Goal: Transaction & Acquisition: Purchase product/service

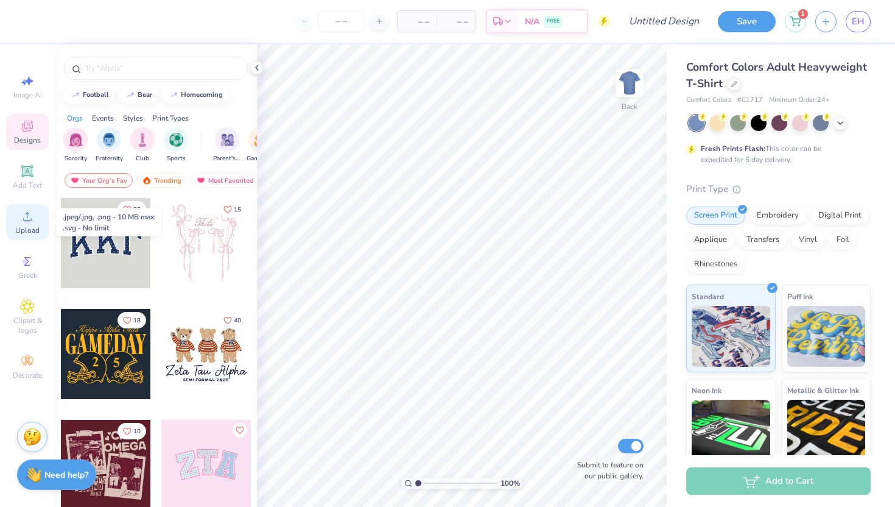
click at [34, 230] on span "Upload" at bounding box center [27, 230] width 24 height 10
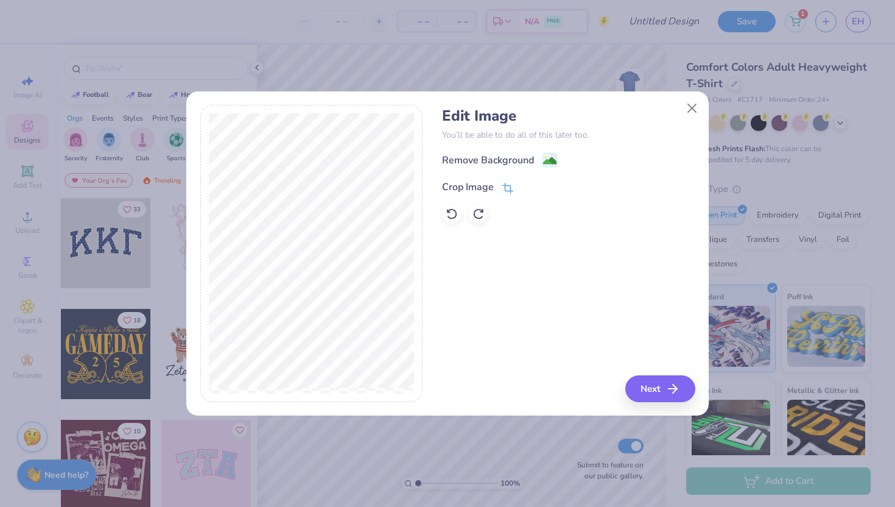
click at [502, 181] on div "Crop Image" at bounding box center [477, 187] width 71 height 15
click at [647, 385] on div "Edit Image You’ll be able to do all of this later too. Remove Background Crop I…" at bounding box center [568, 253] width 253 height 297
click at [527, 183] on icon at bounding box center [528, 185] width 7 height 7
click at [664, 391] on button "Next" at bounding box center [662, 388] width 70 height 27
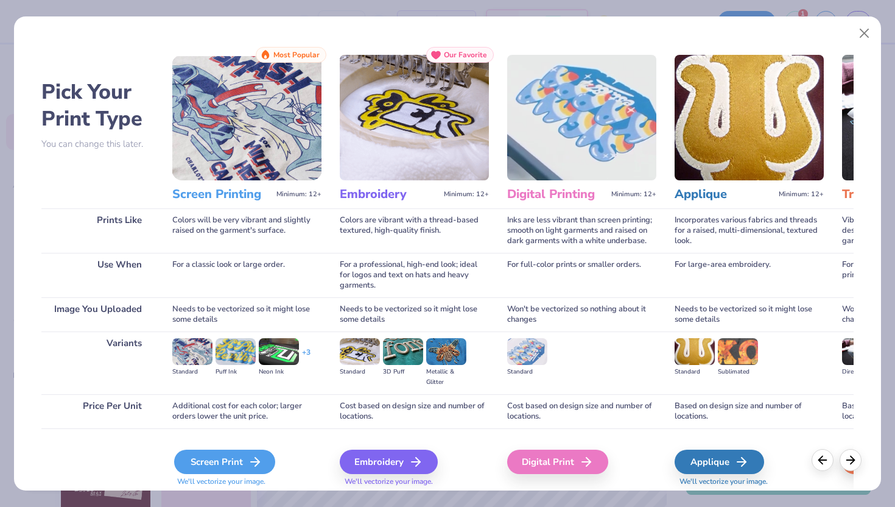
click at [245, 459] on div "Screen Print" at bounding box center [224, 461] width 101 height 24
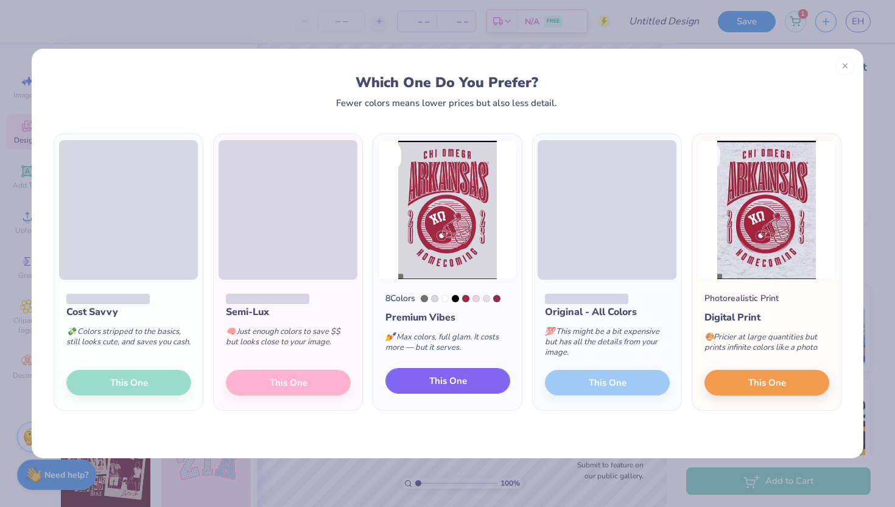
click at [413, 385] on button "This One" at bounding box center [447, 381] width 125 height 26
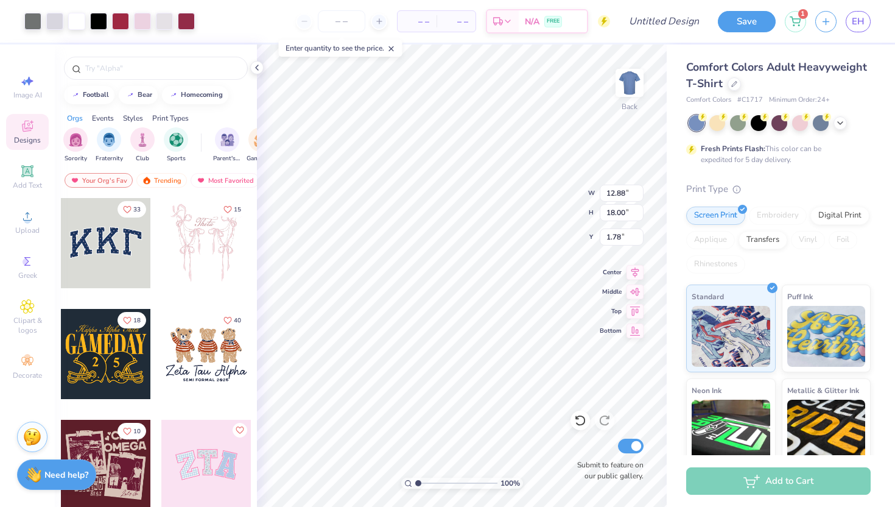
type input "1.78"
type input "12.86"
type input "17.75"
type input "2.06"
type input "1.30"
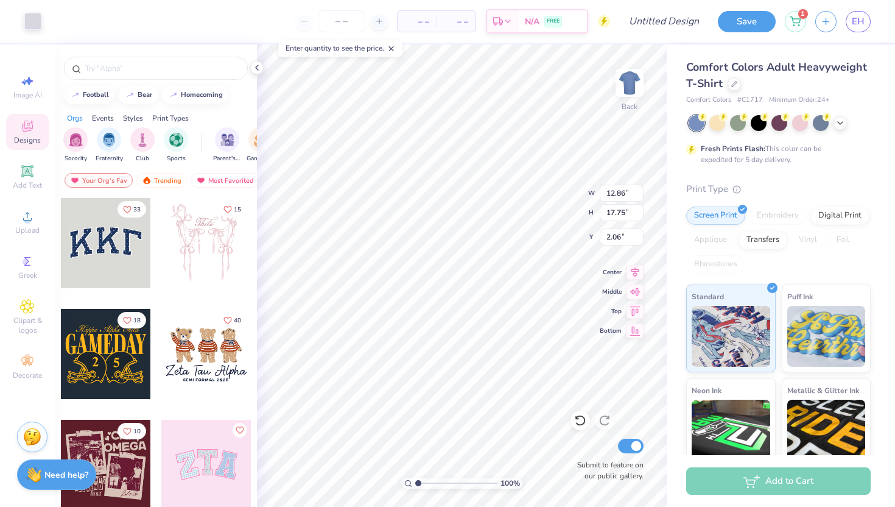
type input "4.02"
type input "4.59"
click at [578, 422] on icon at bounding box center [580, 420] width 12 height 12
type input "4.55"
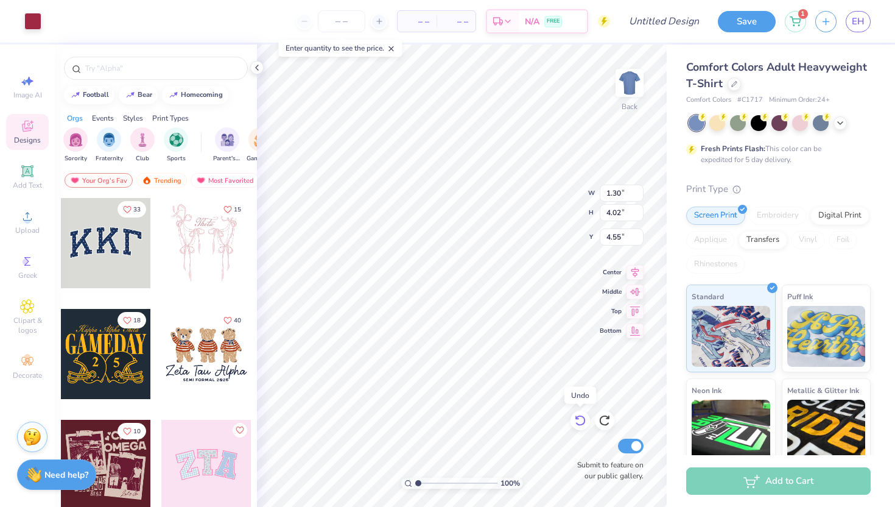
click at [578, 422] on icon at bounding box center [580, 420] width 12 height 12
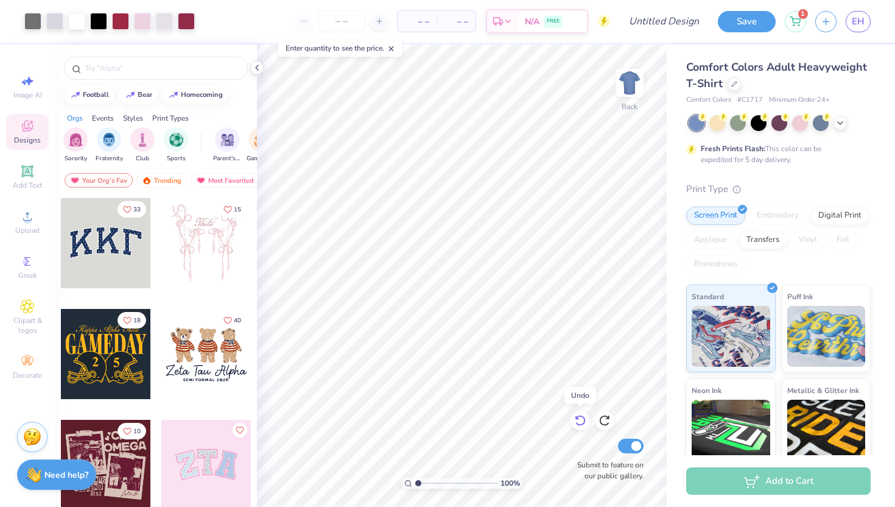
click at [578, 422] on icon at bounding box center [580, 420] width 12 height 12
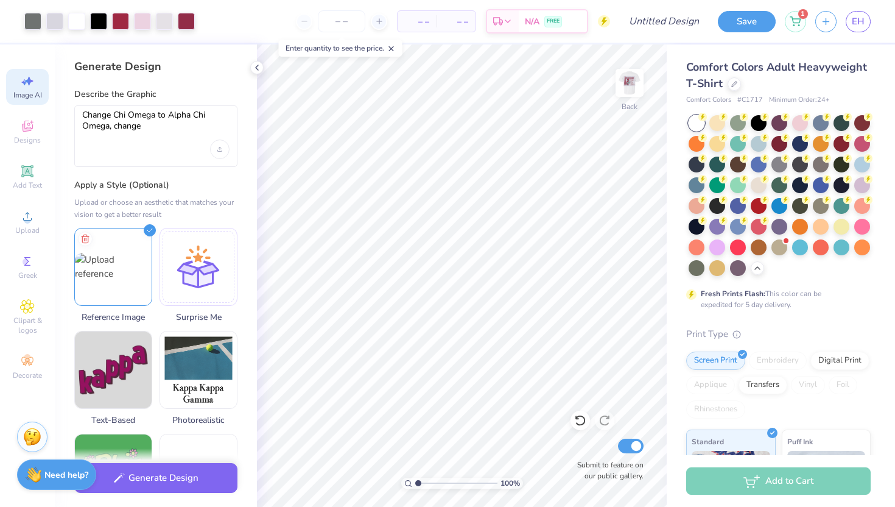
select select "4"
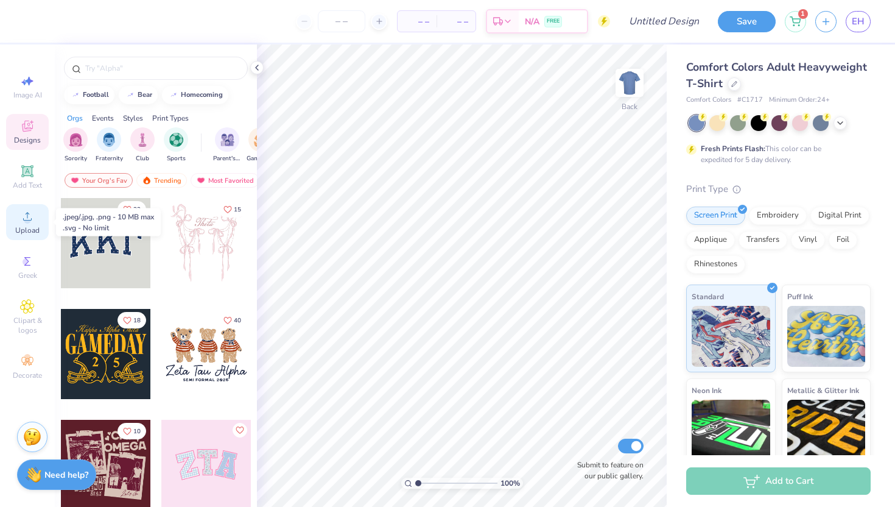
click at [14, 232] on div "Upload" at bounding box center [27, 222] width 43 height 36
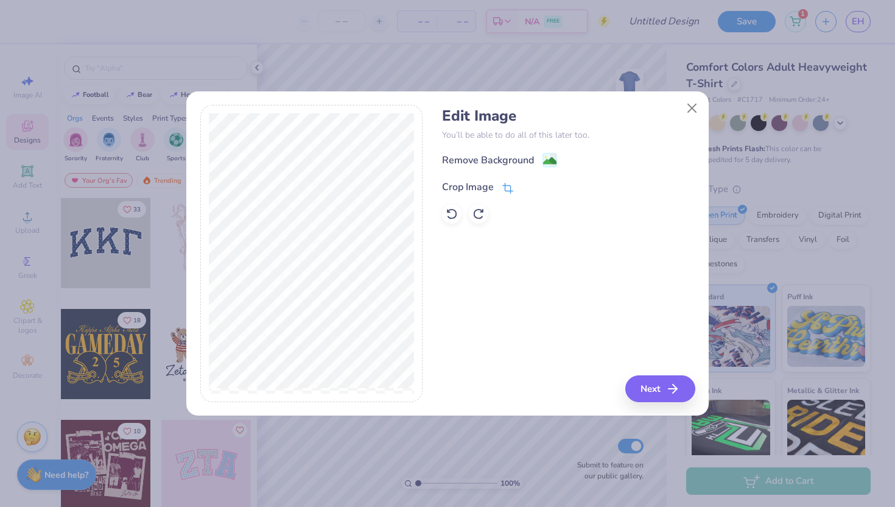
click at [507, 186] on icon at bounding box center [507, 188] width 11 height 11
click at [522, 188] on div at bounding box center [537, 185] width 30 height 15
click at [525, 188] on icon at bounding box center [528, 185] width 7 height 7
click at [658, 382] on button "Next" at bounding box center [662, 388] width 70 height 27
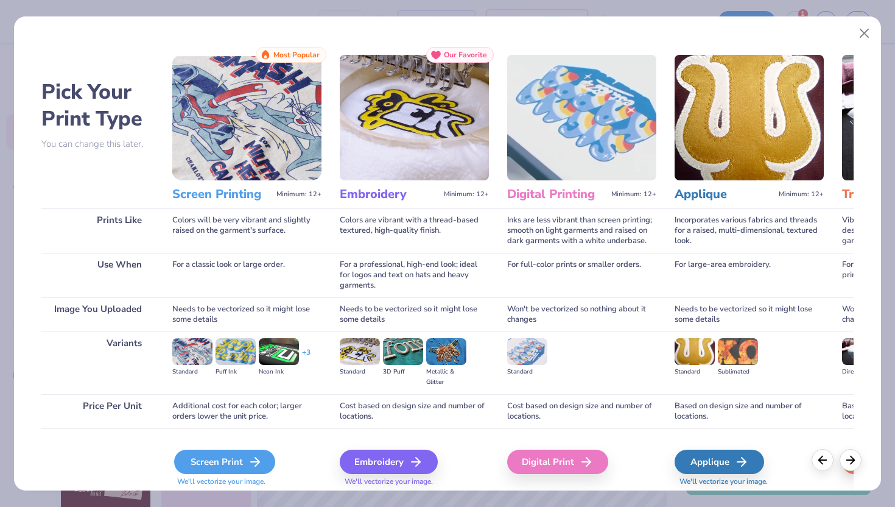
click at [258, 456] on icon at bounding box center [255, 461] width 15 height 15
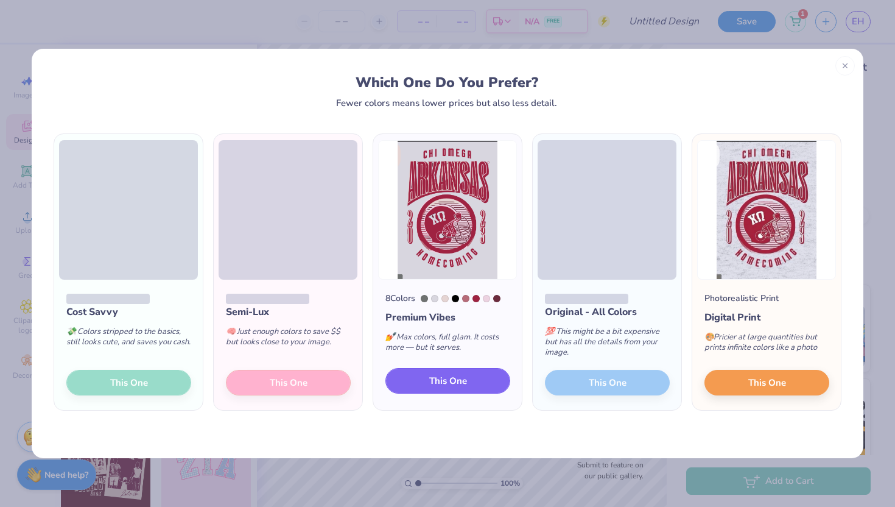
click at [461, 379] on span "This One" at bounding box center [448, 381] width 38 height 14
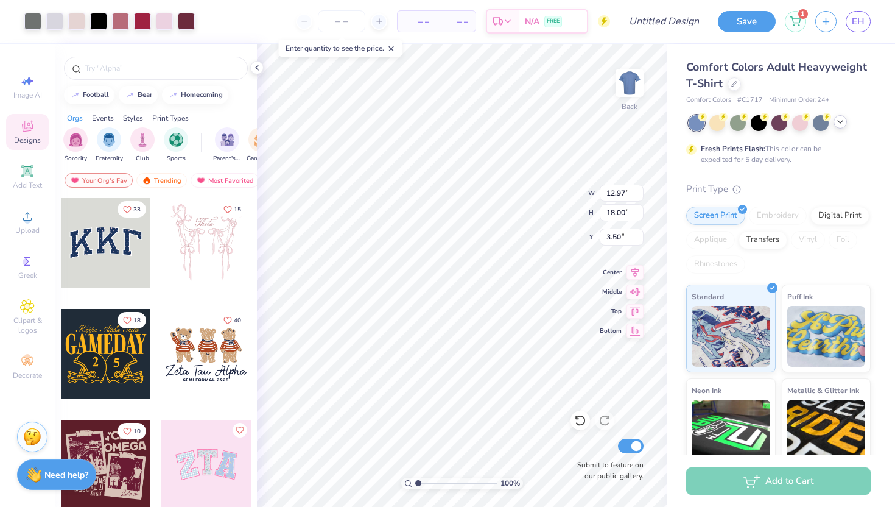
click at [839, 124] on icon at bounding box center [840, 122] width 10 height 10
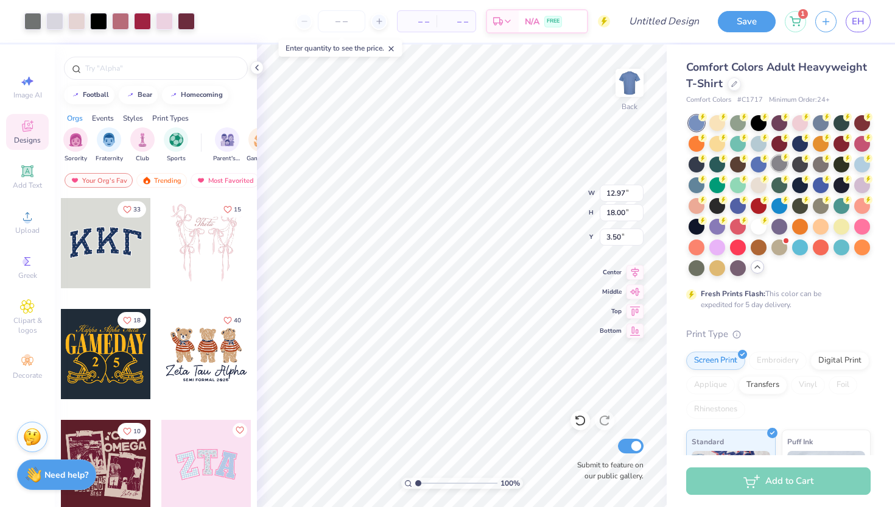
click at [779, 163] on div at bounding box center [779, 163] width 16 height 16
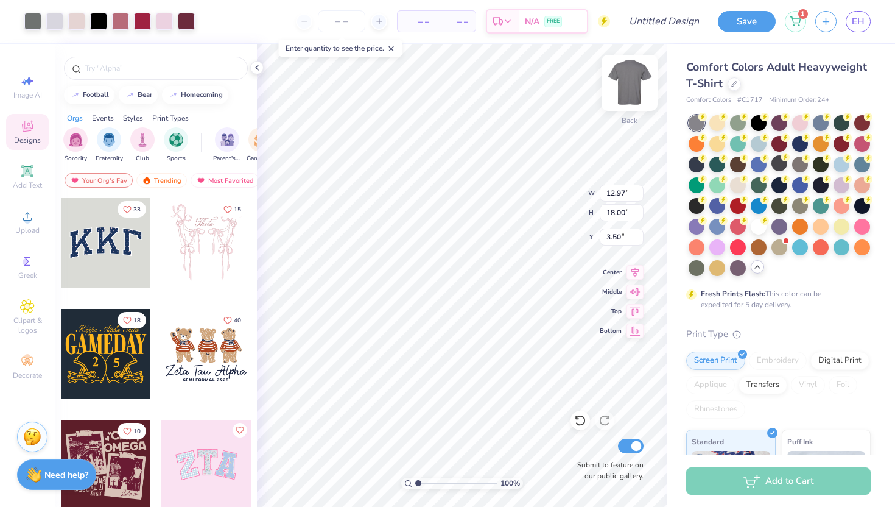
click at [626, 80] on img at bounding box center [629, 82] width 49 height 49
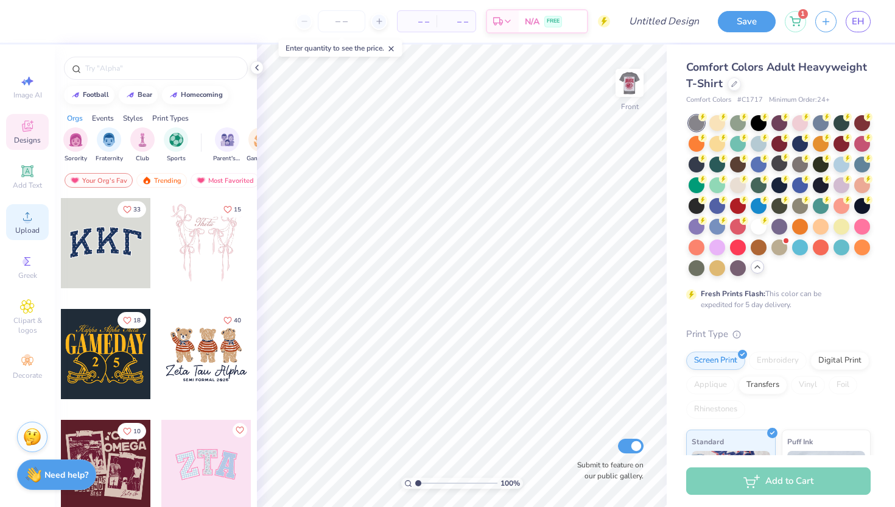
click at [30, 234] on span "Upload" at bounding box center [27, 230] width 24 height 10
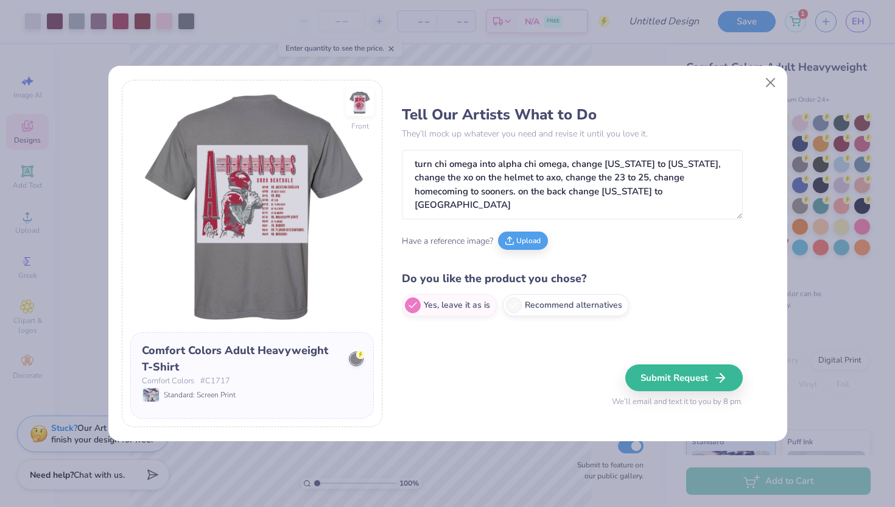
type textarea "turn chi omega into alpha chi omega, change [US_STATE] to [US_STATE], change th…"
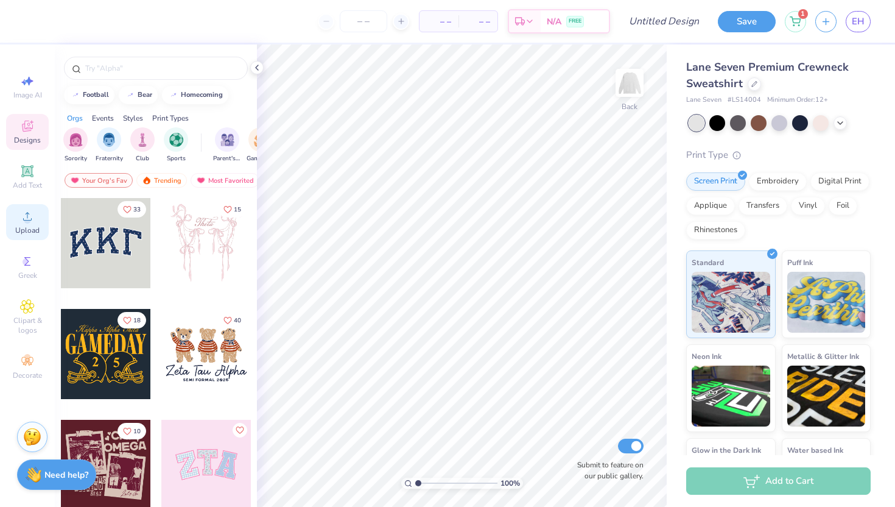
click at [35, 221] on div "Upload" at bounding box center [27, 222] width 43 height 36
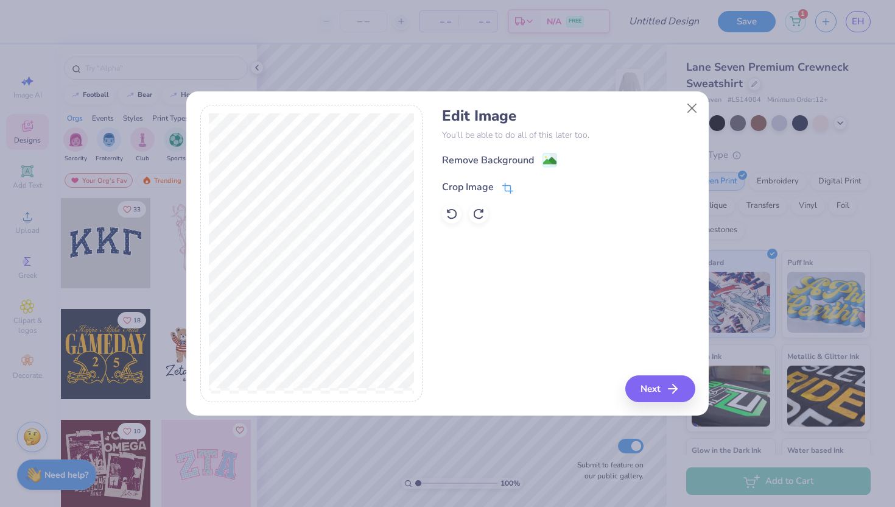
click at [498, 186] on div "Crop Image" at bounding box center [477, 187] width 71 height 15
click at [527, 184] on icon at bounding box center [528, 185] width 7 height 7
click at [686, 391] on button "Next" at bounding box center [662, 388] width 70 height 27
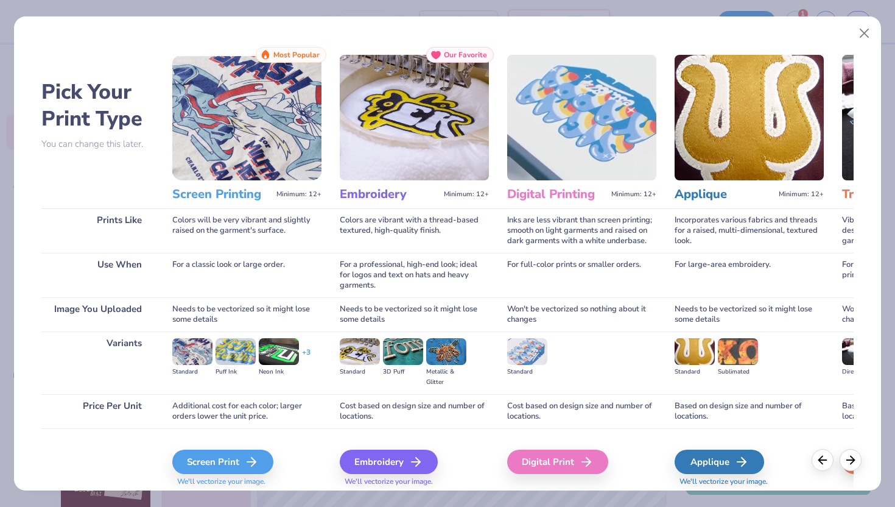
click at [237, 447] on div "Screen Print We'll vectorize your image." at bounding box center [246, 460] width 149 height 65
click at [240, 457] on div "Screen Print" at bounding box center [224, 461] width 101 height 24
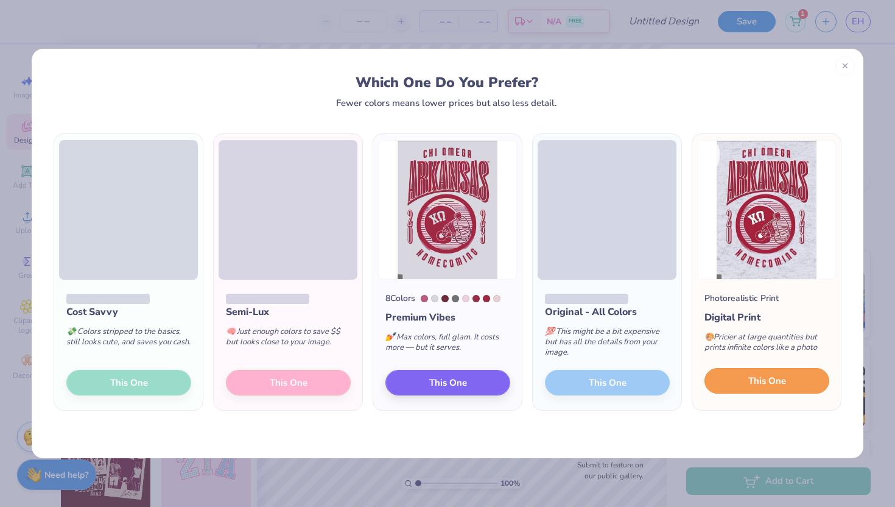
click at [764, 374] on span "This One" at bounding box center [767, 381] width 38 height 14
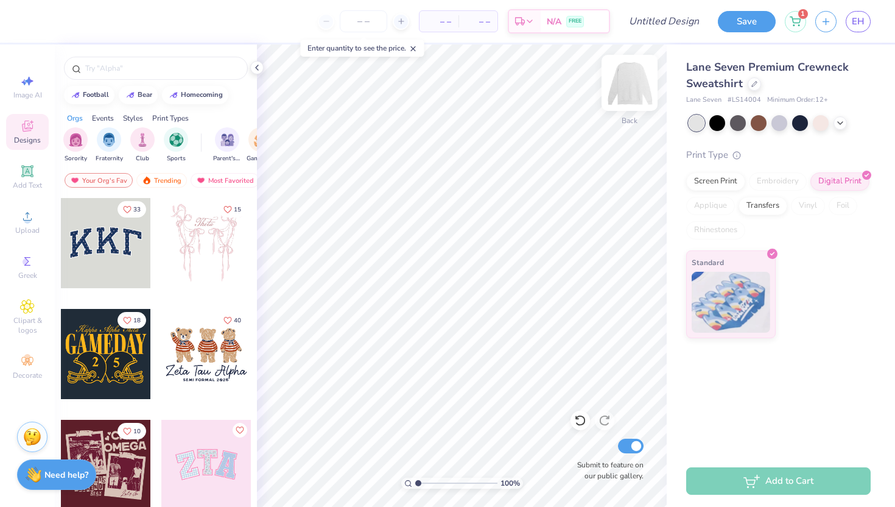
click at [633, 82] on img at bounding box center [629, 82] width 49 height 49
click at [27, 234] on span "Upload" at bounding box center [27, 230] width 24 height 10
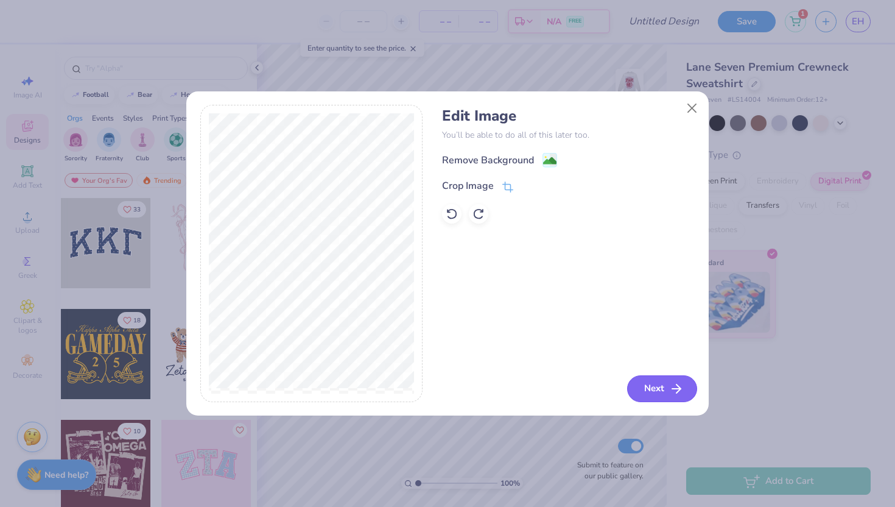
click at [672, 396] on button "Next" at bounding box center [662, 388] width 70 height 27
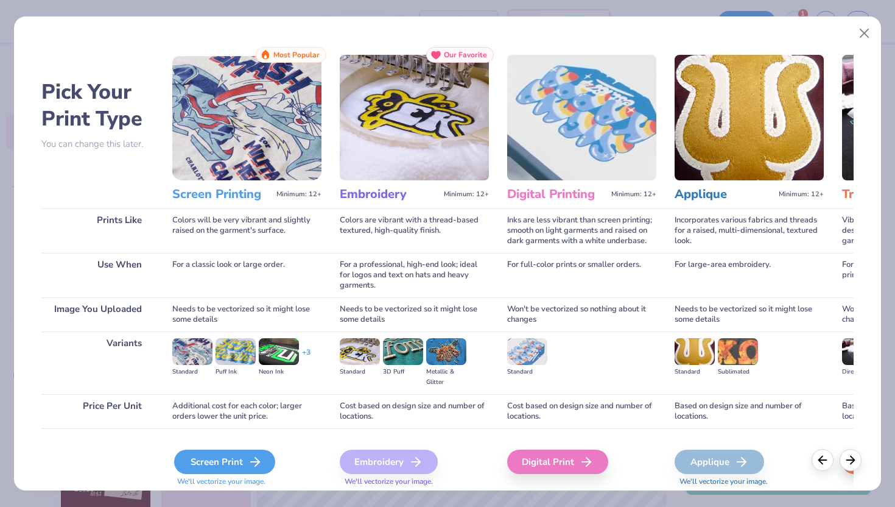
click at [233, 461] on div "Screen Print" at bounding box center [224, 461] width 101 height 24
